Goal: Information Seeking & Learning: Check status

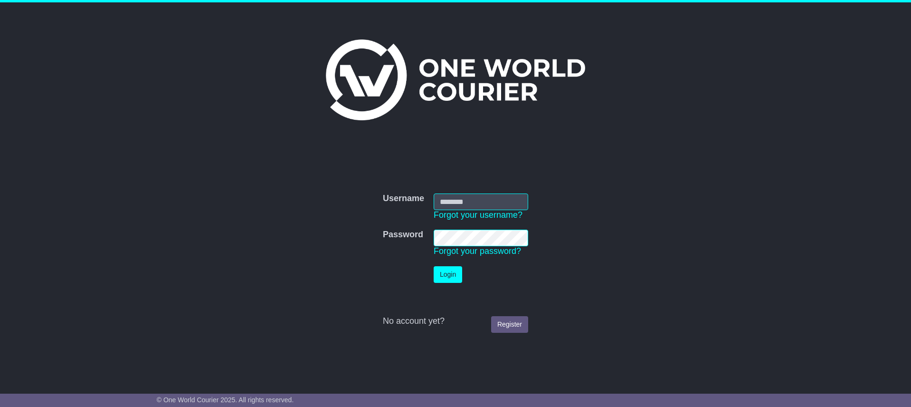
type input "**********"
click at [457, 272] on button "Login" at bounding box center [448, 274] width 29 height 17
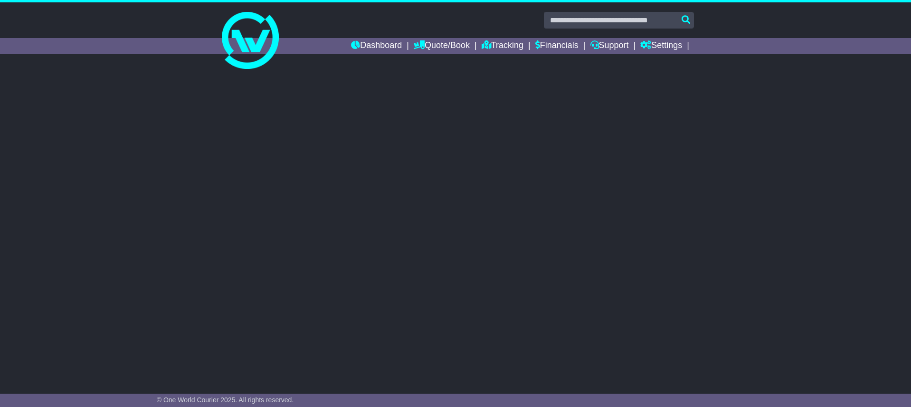
select select "**"
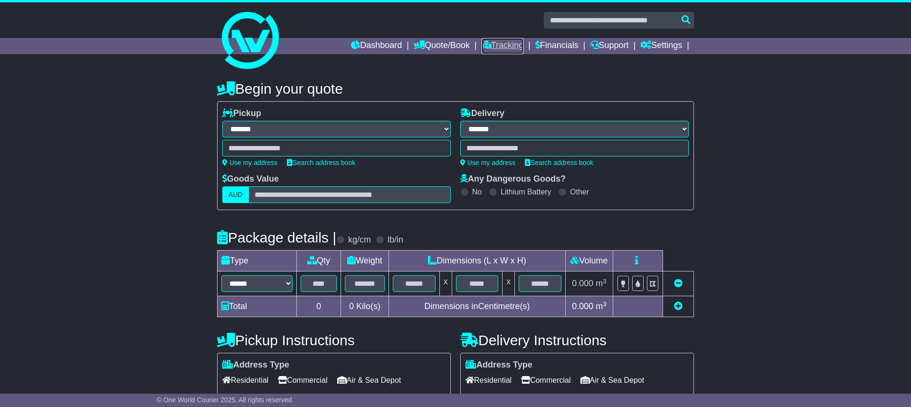
click at [492, 44] on link "Tracking" at bounding box center [503, 46] width 42 height 16
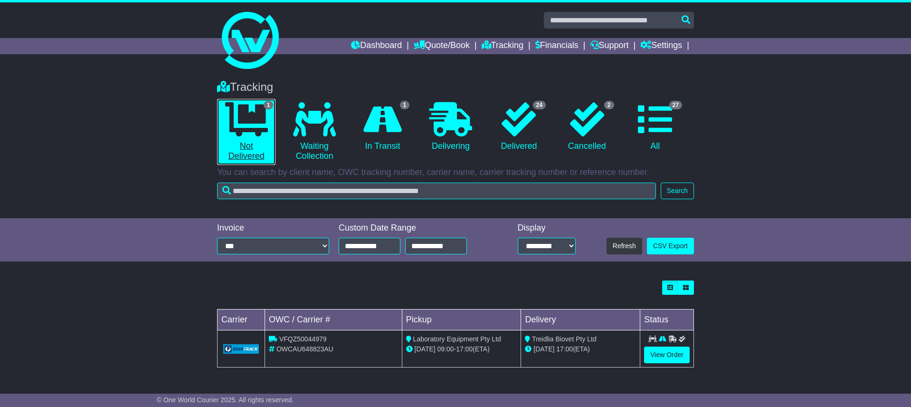
click at [238, 126] on icon at bounding box center [246, 119] width 43 height 34
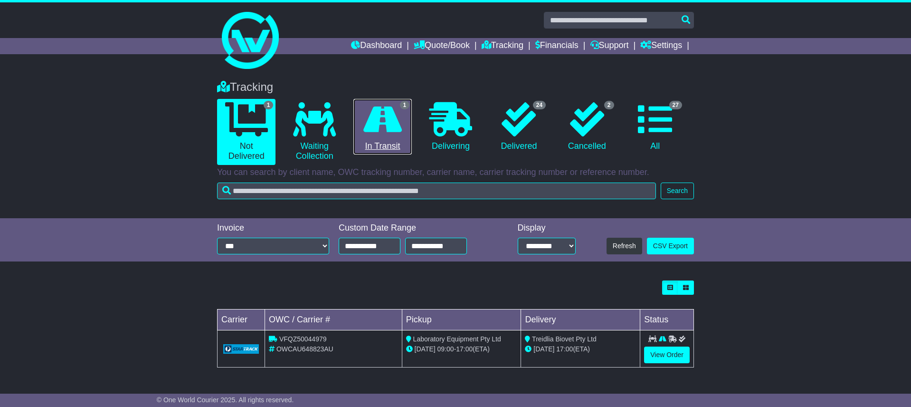
click at [392, 132] on icon at bounding box center [382, 119] width 38 height 34
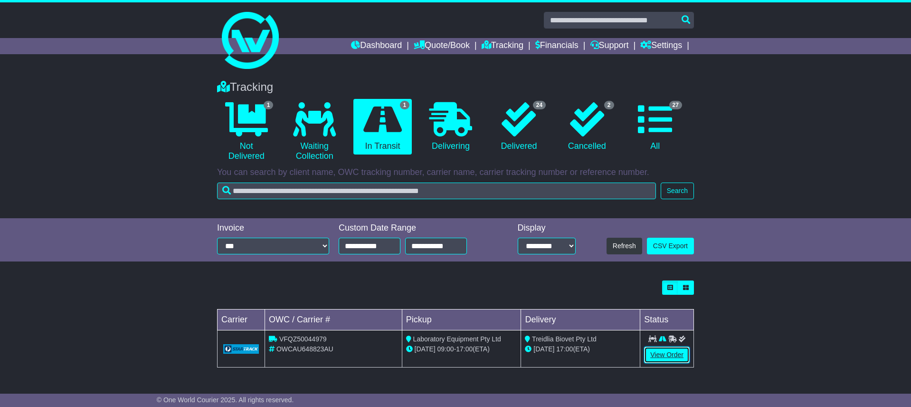
click at [661, 355] on link "View Order" at bounding box center [667, 354] width 46 height 17
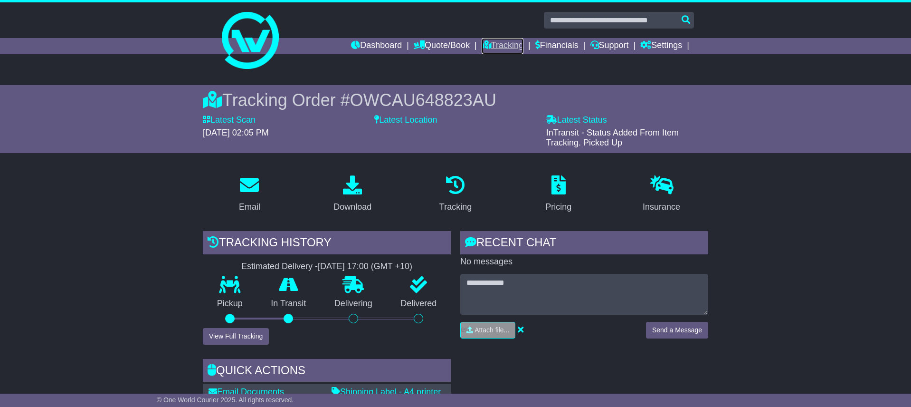
click at [496, 45] on link "Tracking" at bounding box center [503, 46] width 42 height 16
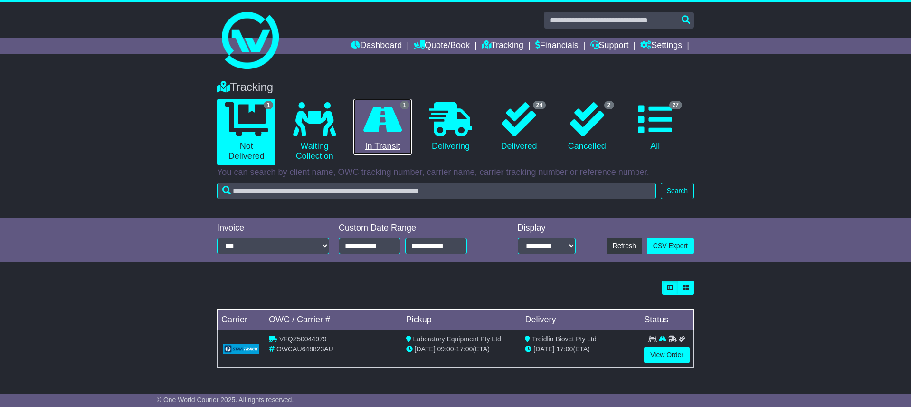
click at [381, 143] on link "1 In Transit" at bounding box center [382, 127] width 58 height 56
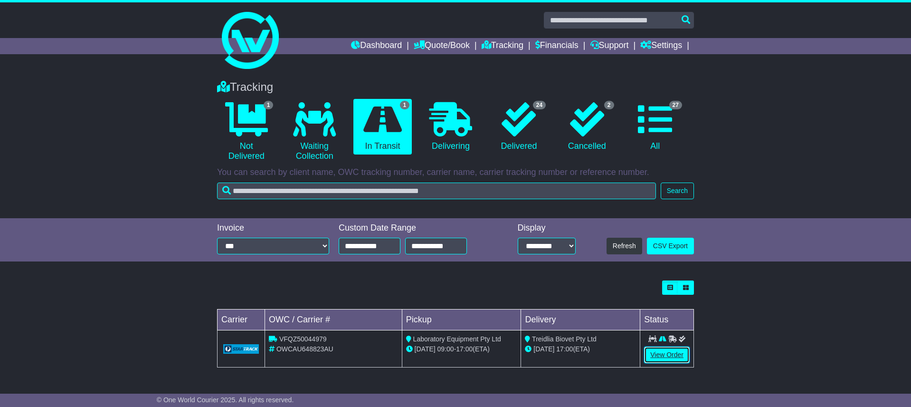
click at [655, 354] on link "View Order" at bounding box center [667, 354] width 46 height 17
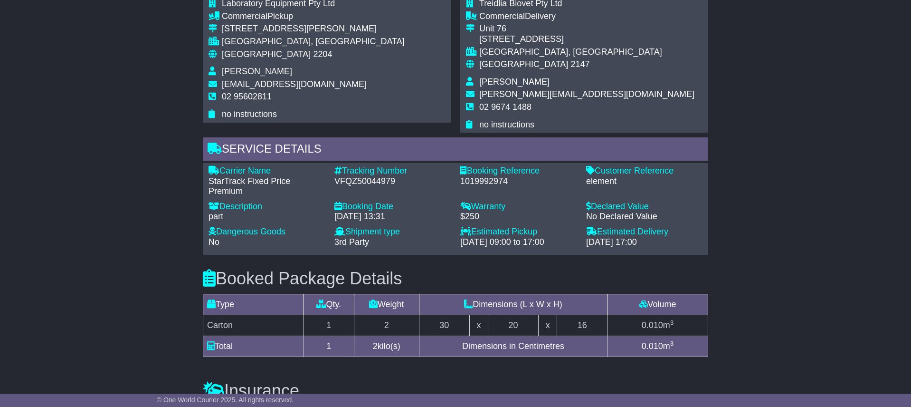
scroll to position [539, 0]
